Goal: Task Accomplishment & Management: Manage account settings

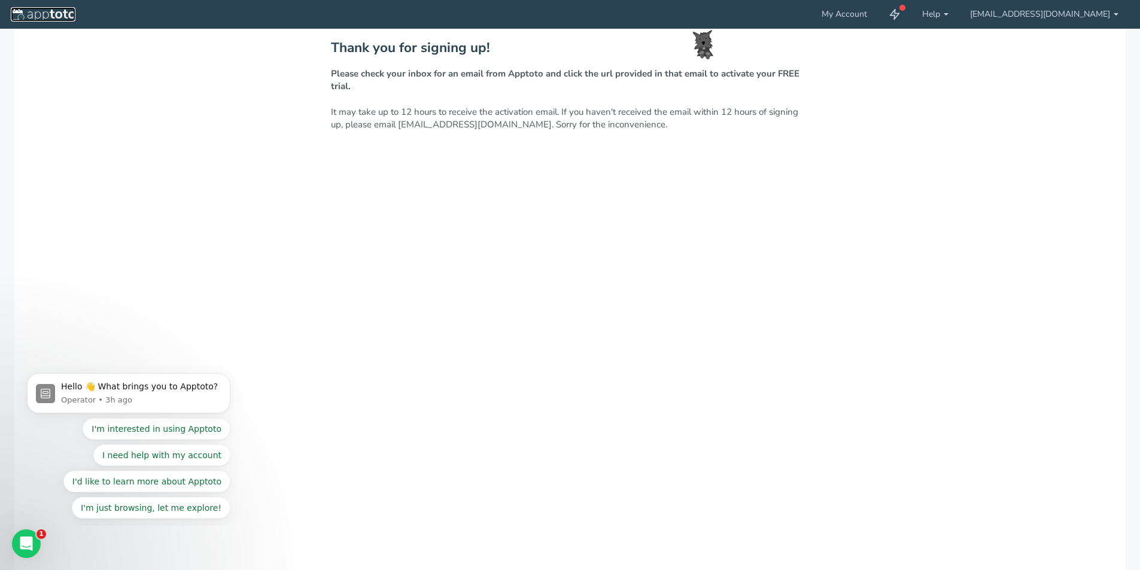
click at [62, 16] on img at bounding box center [43, 15] width 65 height 12
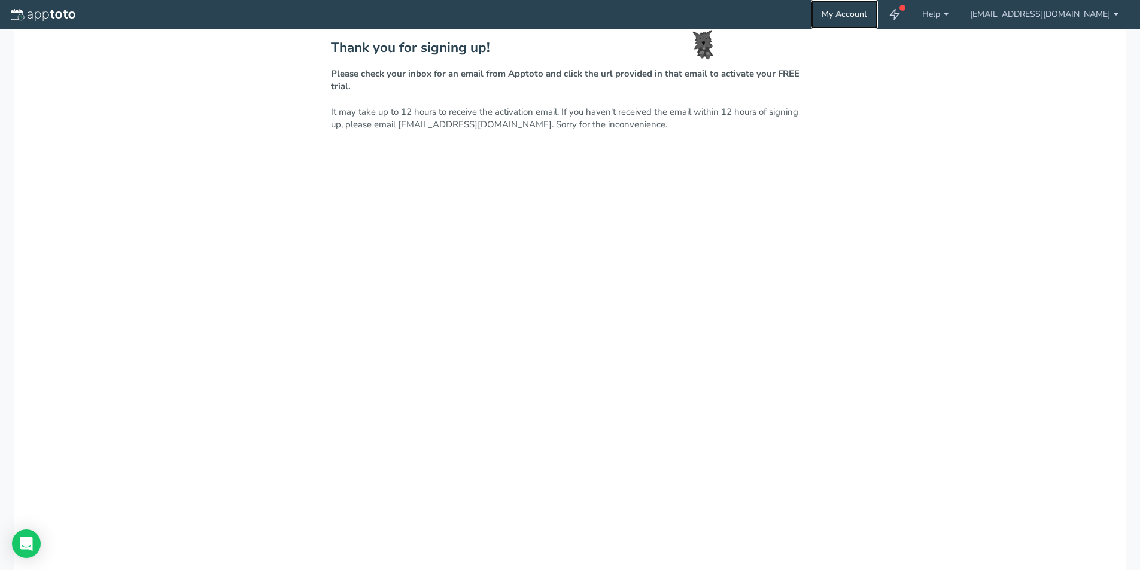
click at [878, 17] on link "My Account" at bounding box center [844, 14] width 67 height 29
click at [1066, 13] on link "[EMAIL_ADDRESS][DOMAIN_NAME]" at bounding box center [1044, 14] width 170 height 29
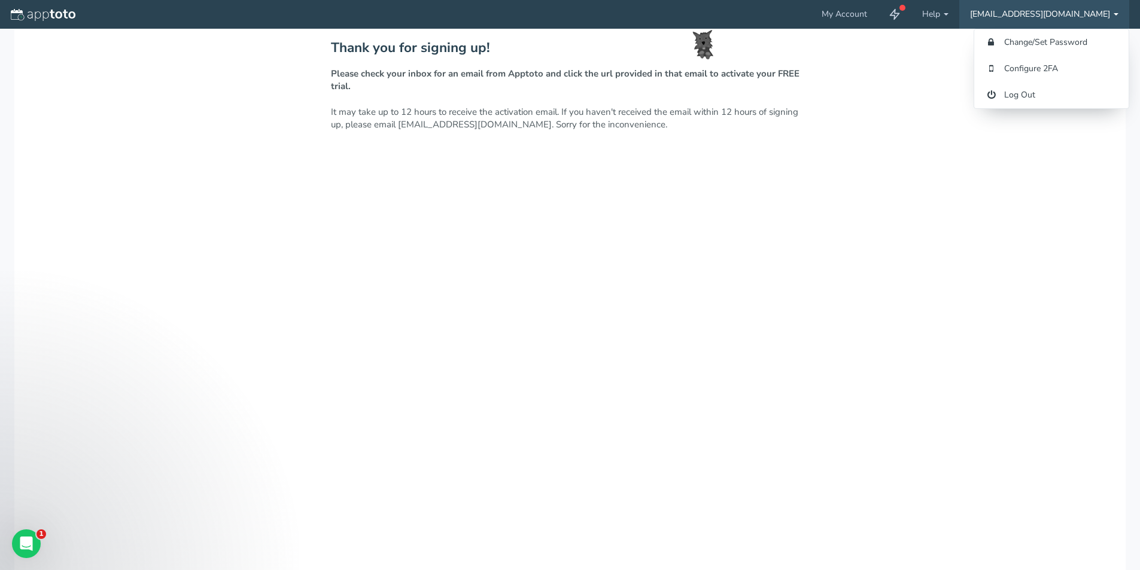
click at [707, 84] on p "Please check your inbox for an email from Apptoto and click the url provided in…" at bounding box center [570, 100] width 479 height 64
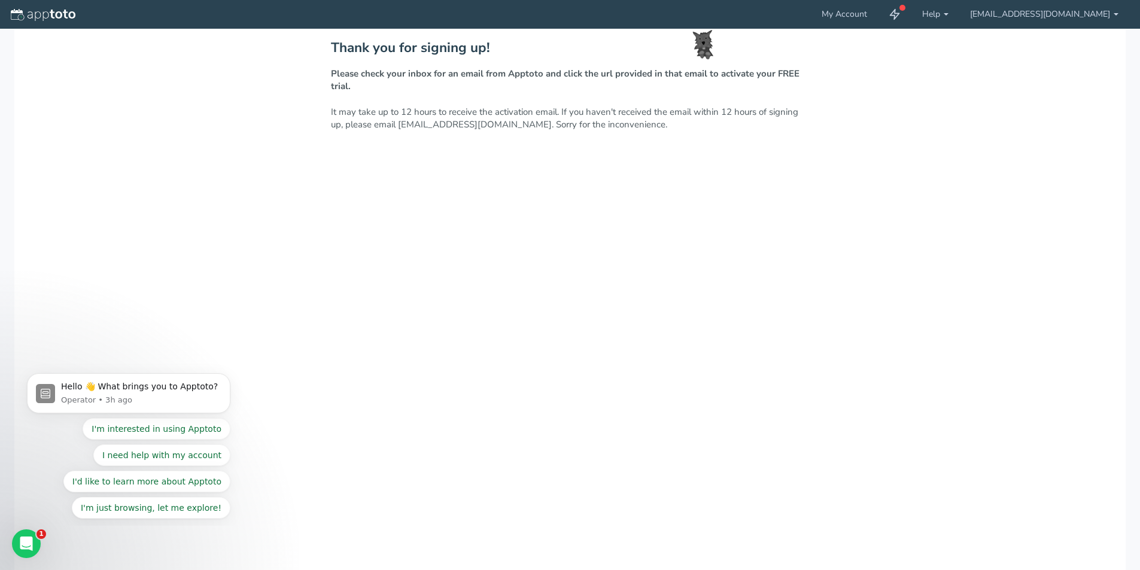
click at [516, 142] on div "Thank you for signing up! Please check your inbox for an email from Apptoto and…" at bounding box center [569, 328] width 1111 height 598
click at [464, 133] on div "Thank you for signing up! Please check your inbox for an email from Apptoto and…" at bounding box center [569, 328] width 1111 height 598
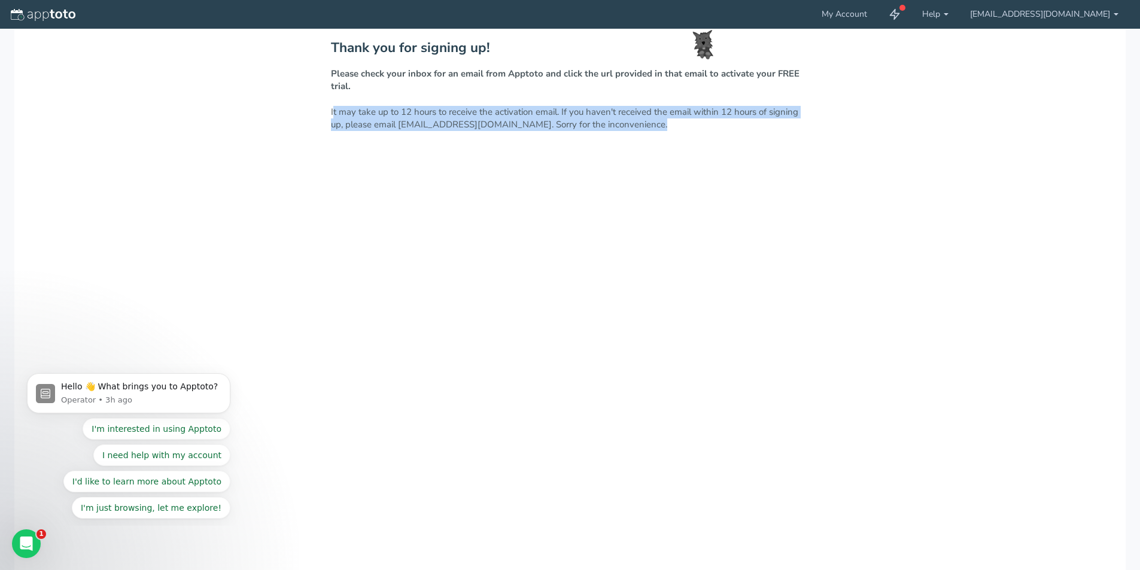
click at [464, 133] on div "Thank you for signing up! Please check your inbox for an email from Apptoto and…" at bounding box center [569, 328] width 1111 height 598
